Goal: Obtain resource: Download file/media

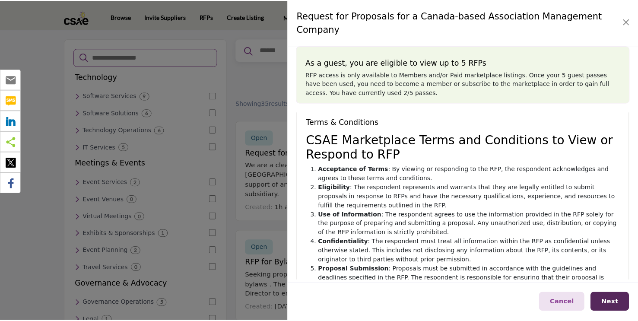
scroll to position [6, 0]
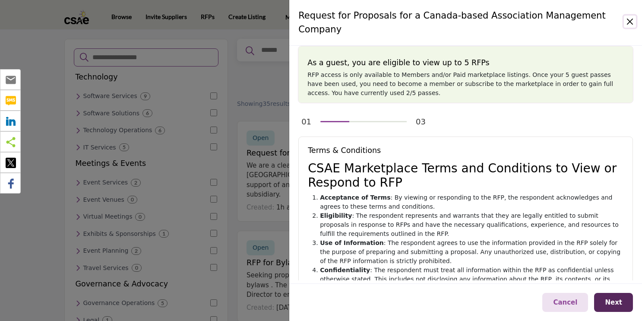
click at [631, 20] on button "Close" at bounding box center [630, 22] width 12 height 12
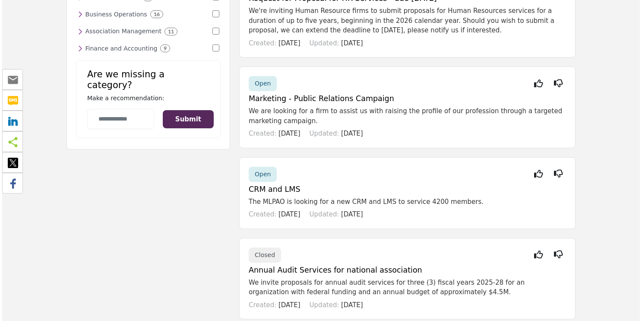
scroll to position [594, 0]
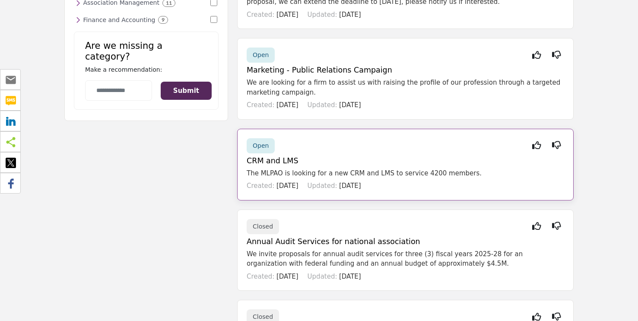
click at [456, 157] on div "Open Interested Not Interested CRM and LMS The MLPAO is looking for a new CRM a…" at bounding box center [405, 165] width 336 height 72
click at [358, 168] on p "The MLPAO is looking for a new CRM and LMS to service 4200 members." at bounding box center [405, 173] width 317 height 10
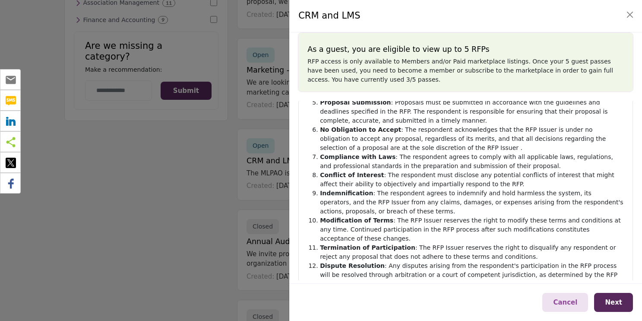
scroll to position [233, 0]
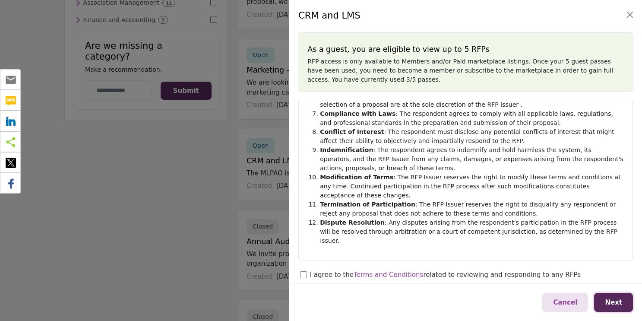
click at [619, 305] on span "Next" at bounding box center [613, 302] width 17 height 8
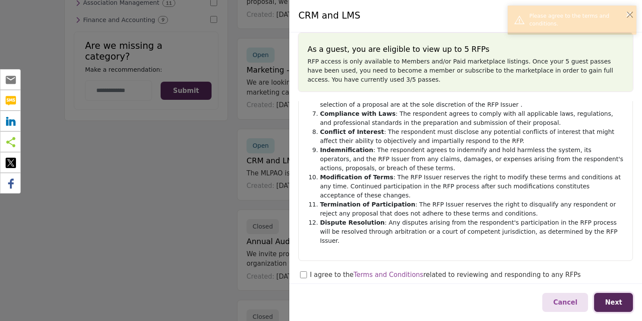
click at [619, 305] on span "Next" at bounding box center [613, 302] width 17 height 8
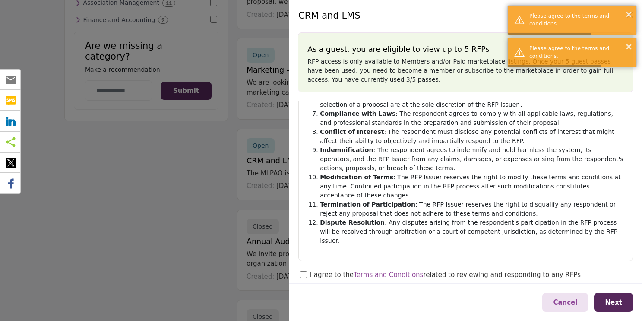
click at [298, 266] on div "01 03 Terms & Conditions CSAE Marketplace Terms and Conditions to View or Respo…" at bounding box center [465, 190] width 353 height 179
click at [627, 302] on button "Next" at bounding box center [613, 302] width 39 height 19
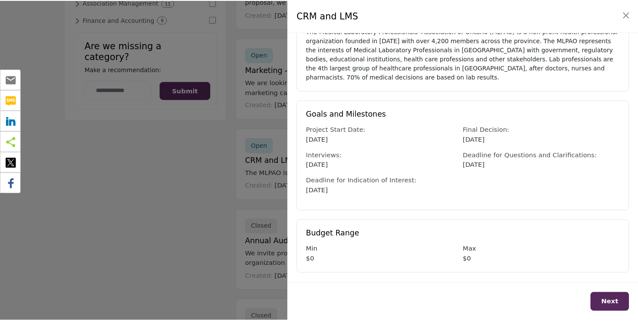
scroll to position [177, 0]
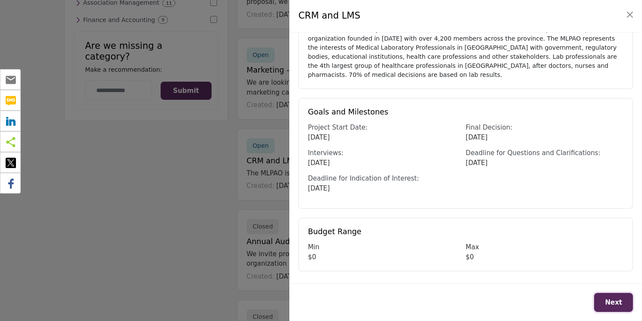
click at [612, 308] on button "Next" at bounding box center [613, 302] width 39 height 19
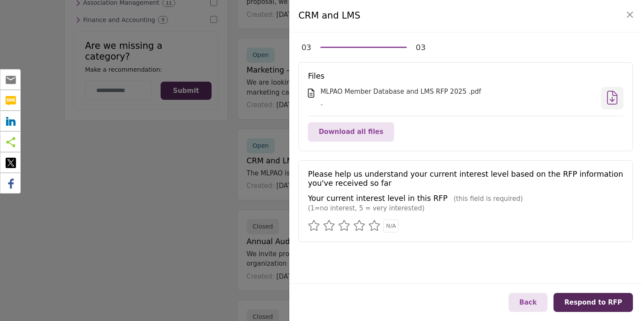
click at [378, 93] on div "MLPAO Member Database and LMS RFP 2025 .pdf" at bounding box center [458, 92] width 275 height 10
click at [375, 131] on button "Download all files" at bounding box center [351, 131] width 86 height 19
click at [628, 12] on button "Close" at bounding box center [630, 15] width 12 height 12
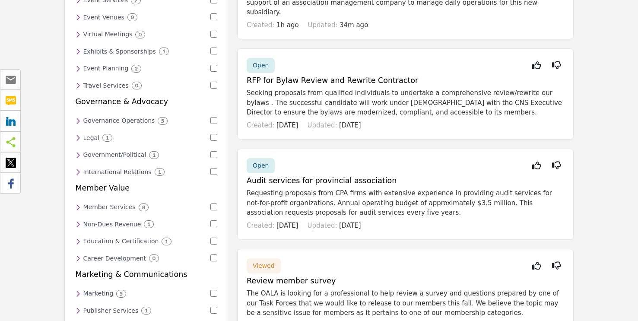
scroll to position [156, 0]
